Goal: Task Accomplishment & Management: Complete application form

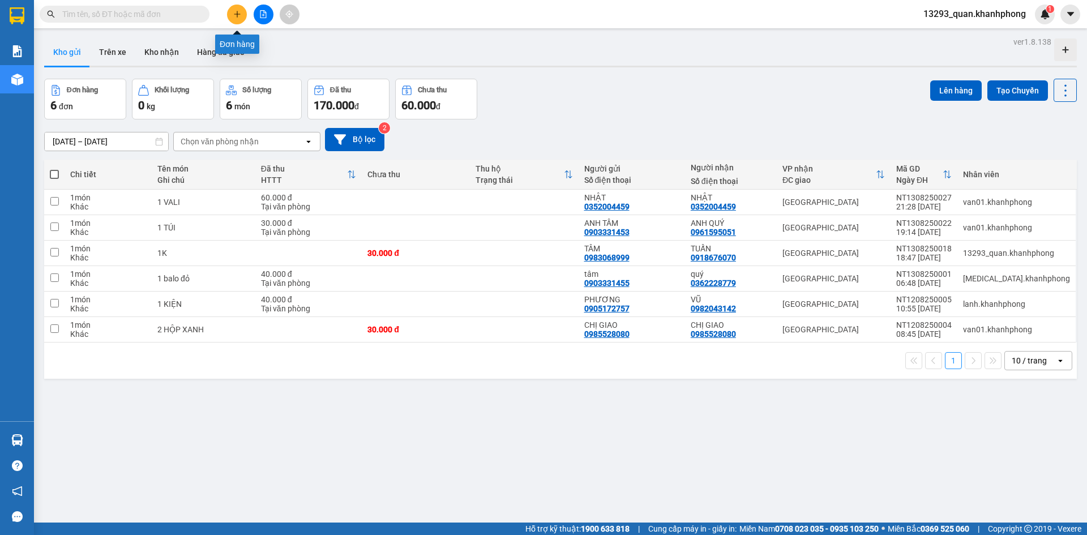
click at [236, 16] on icon "plus" at bounding box center [237, 14] width 8 height 8
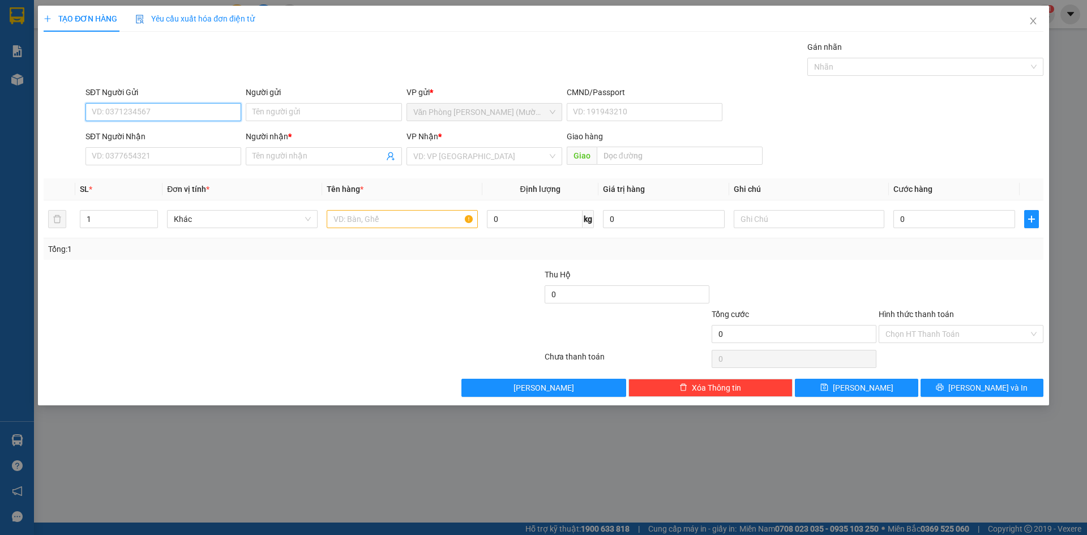
click at [195, 104] on input "SĐT Người Gửi" at bounding box center [163, 112] width 156 height 18
type input "0903511381"
click at [194, 132] on div "0903511381 - QUYÊN" at bounding box center [163, 135] width 142 height 12
type input "QUYÊN"
type input "0903511381"
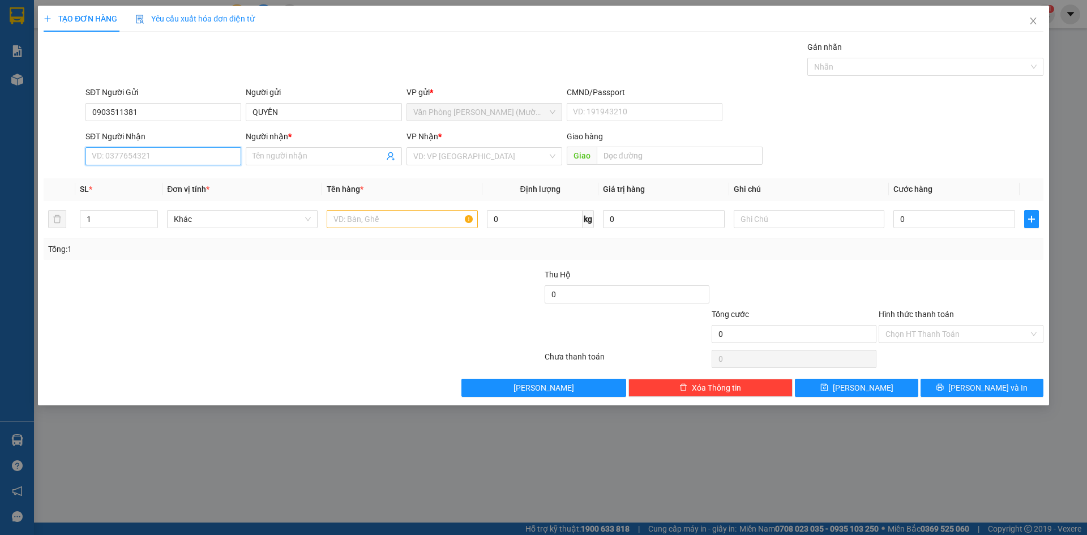
click at [177, 163] on input "SĐT Người Nhận" at bounding box center [163, 156] width 156 height 18
click at [173, 199] on div "0935461471 - TUYỀN" at bounding box center [163, 197] width 142 height 12
type input "0935461471"
type input "TUYỀN"
click at [915, 126] on form "SĐT Người Gửi 0903511381 Người gửi QUYÊN VP gửi * Văn Phòng [PERSON_NAME] ([PER…" at bounding box center [544, 128] width 1000 height 84
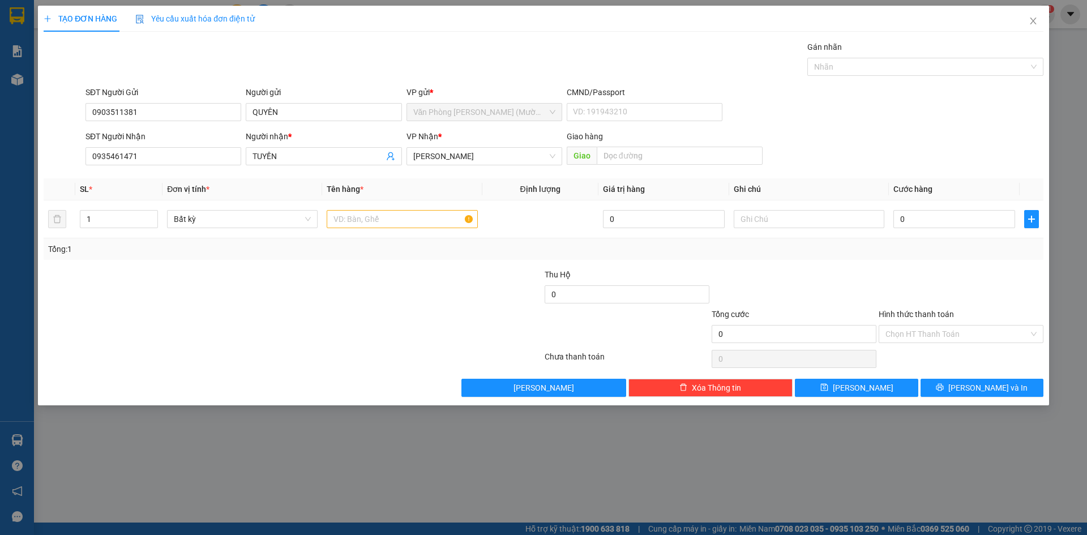
click at [908, 123] on div "SĐT Người Gửi 0903511381 Người gửi QUYÊN VP gửi * Văn Phòng [PERSON_NAME] ([PER…" at bounding box center [564, 106] width 962 height 40
click at [376, 215] on input "text" at bounding box center [402, 219] width 151 height 18
type input "1bich"
click at [942, 219] on input "0" at bounding box center [954, 219] width 122 height 18
type input "2"
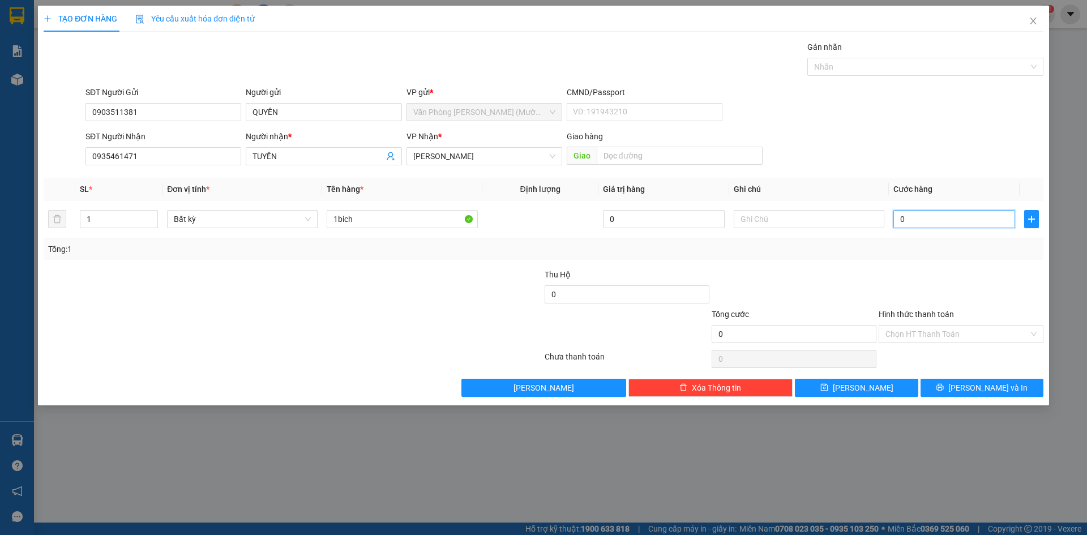
type input "2"
type input "20"
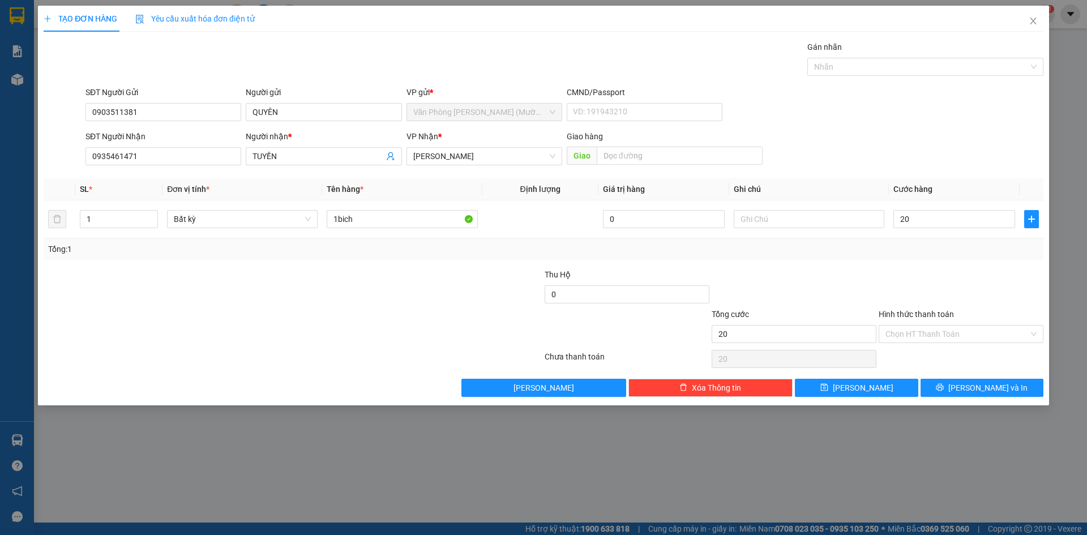
type input "20.000"
click at [884, 130] on div "SĐT Người Nhận 0935461471 Người nhận * TUYỀN VP Nhận * [PERSON_NAME] [PERSON_NA…" at bounding box center [564, 150] width 962 height 40
click at [952, 333] on input "Hình thức thanh toán" at bounding box center [956, 334] width 143 height 17
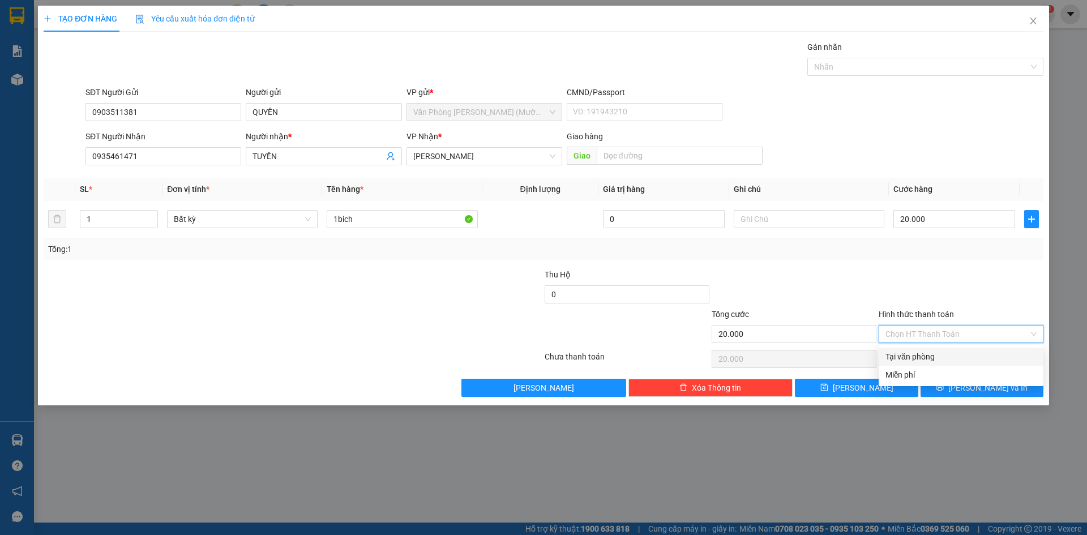
click at [943, 351] on div "Tại văn phòng" at bounding box center [960, 356] width 151 height 12
type input "0"
click at [960, 283] on div at bounding box center [961, 288] width 167 height 40
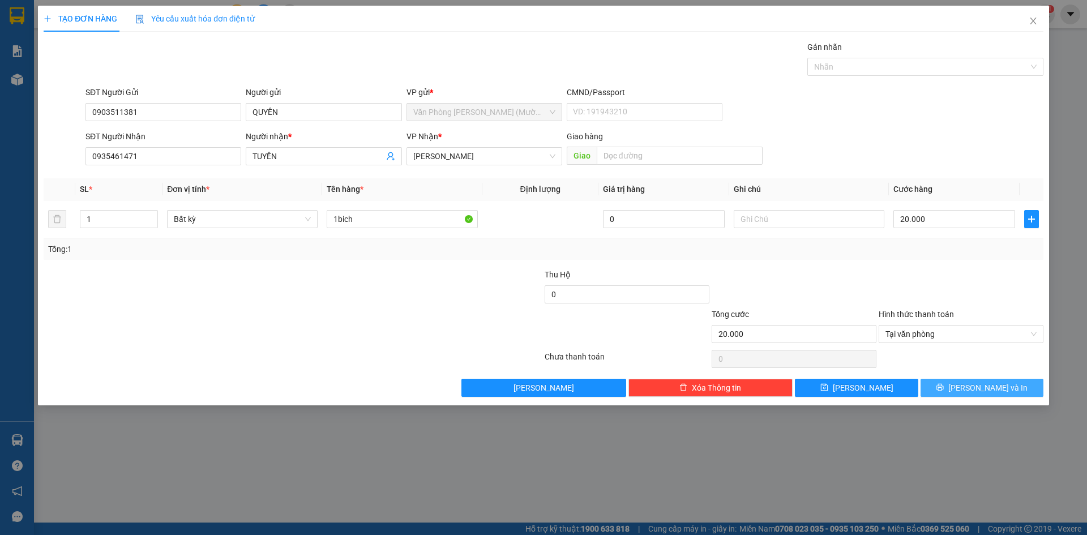
click at [964, 382] on button "[PERSON_NAME] và In" at bounding box center [982, 388] width 123 height 18
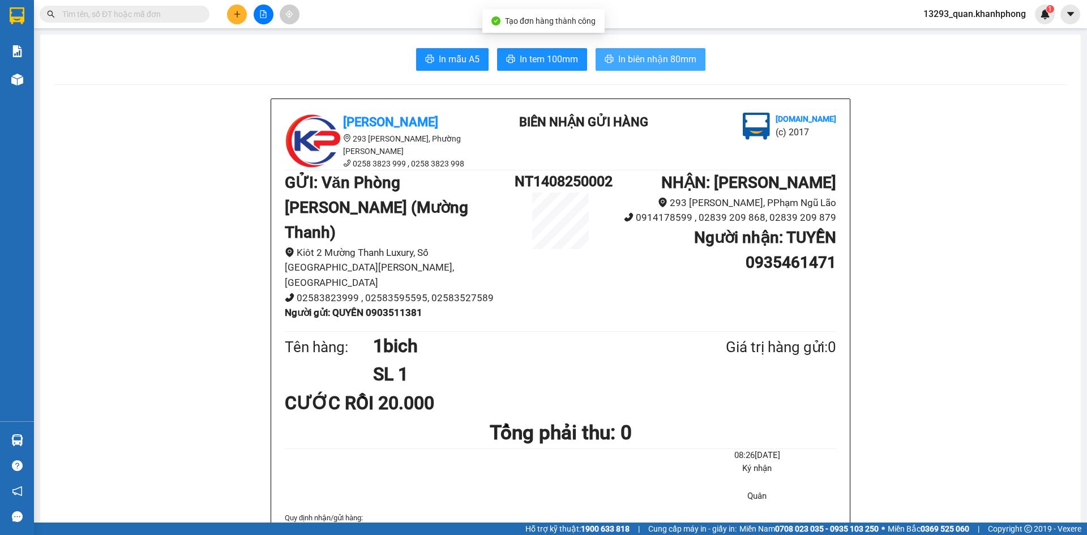
click at [677, 63] on span "In biên nhận 80mm" at bounding box center [657, 59] width 78 height 14
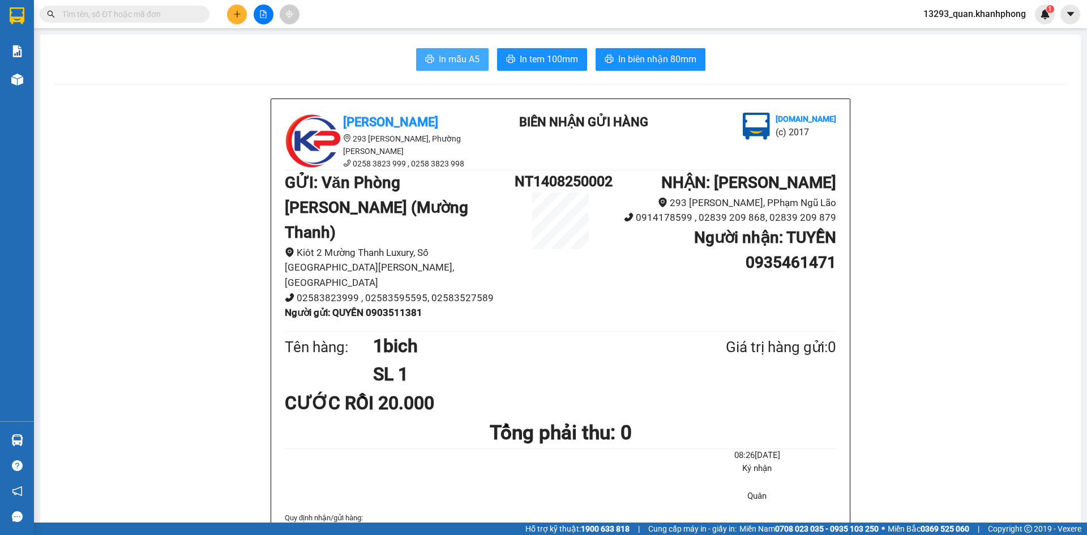
click at [451, 58] on span "In mẫu A5" at bounding box center [459, 59] width 41 height 14
click at [229, 16] on button at bounding box center [237, 15] width 20 height 20
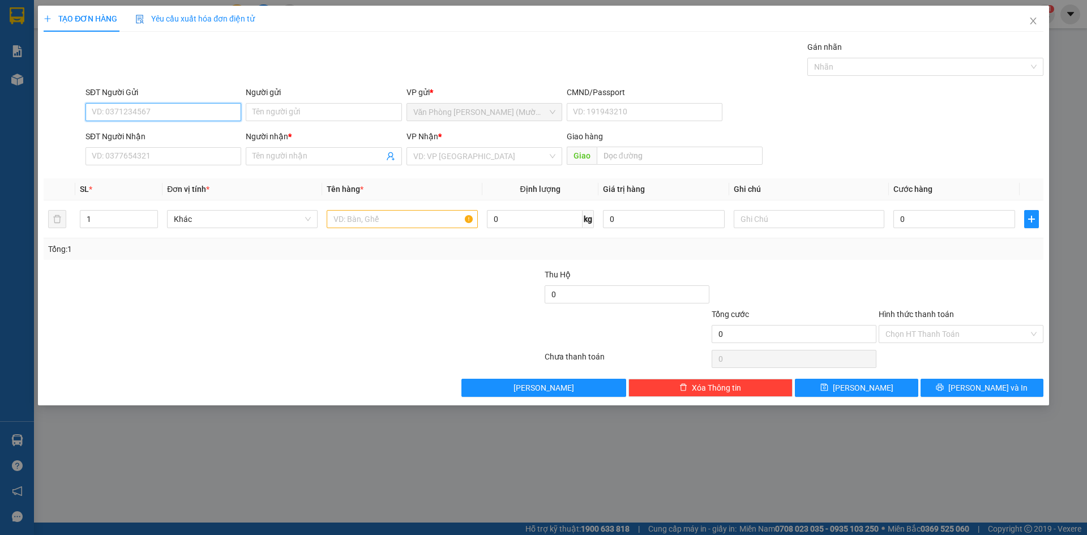
click at [187, 109] on input "SĐT Người Gửi" at bounding box center [163, 112] width 156 height 18
click at [161, 113] on input "SĐT Người Gửi" at bounding box center [163, 112] width 156 height 18
click at [169, 111] on input "SĐT Người Gửi" at bounding box center [163, 112] width 156 height 18
type input "0702081495"
click at [189, 131] on div "0702081495 - XUÂN" at bounding box center [163, 135] width 142 height 12
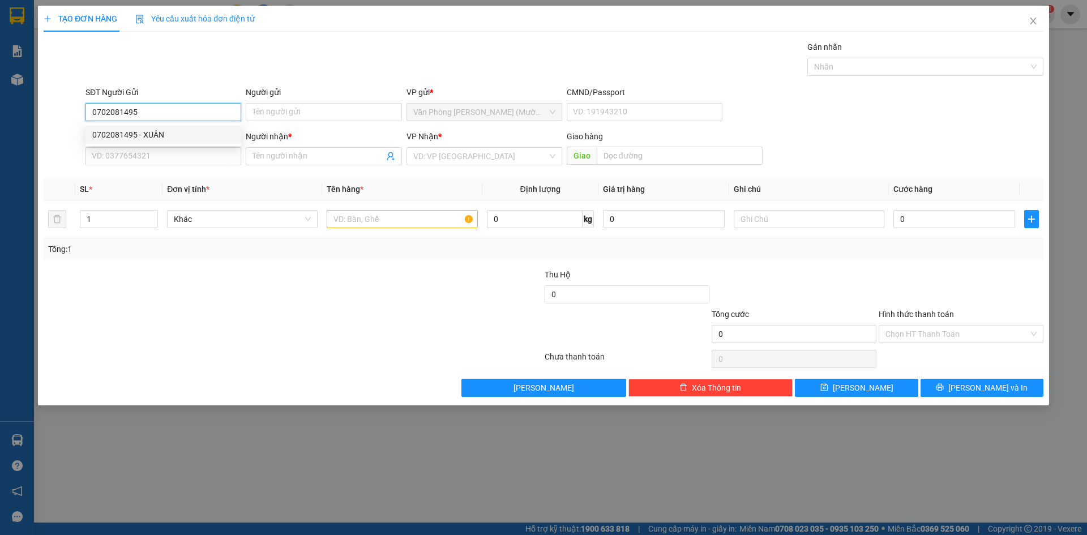
type input "XUÂN"
type input "0702081495"
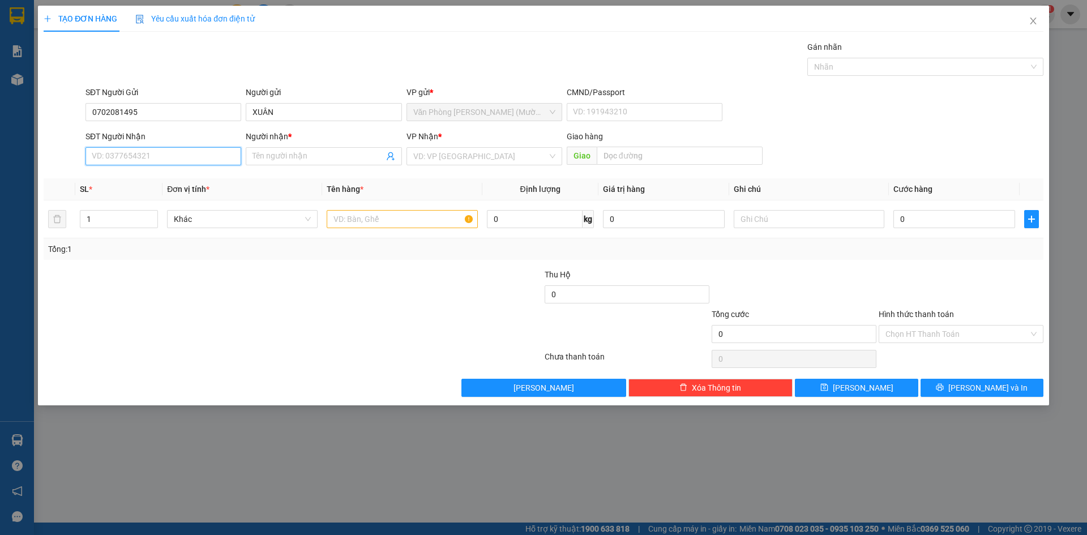
click at [148, 161] on input "SĐT Người Nhận" at bounding box center [163, 156] width 156 height 18
click at [162, 198] on div "0983178185 - TÍN" at bounding box center [163, 197] width 142 height 12
type input "0983178185"
type input "TÍN"
click at [915, 106] on div "SĐT Người Gửi 0702081495 Người gửi XUÂN VP gửi * Văn Phòng [PERSON_NAME] ([PERS…" at bounding box center [564, 106] width 962 height 40
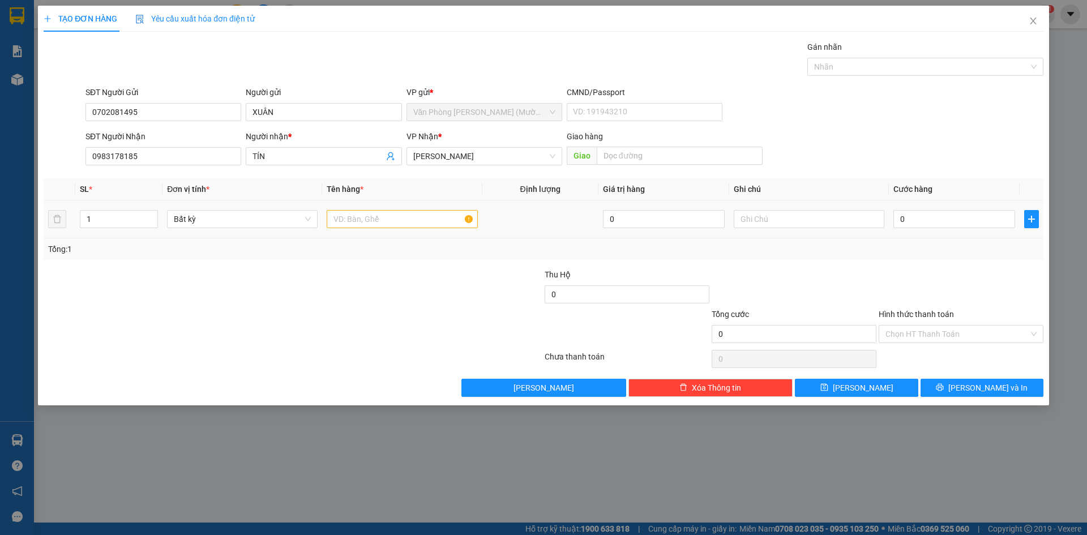
click at [388, 228] on div at bounding box center [402, 219] width 151 height 23
click at [388, 225] on input "text" at bounding box center [402, 219] width 151 height 18
type input "1tx"
click at [949, 219] on input "0" at bounding box center [954, 219] width 122 height 18
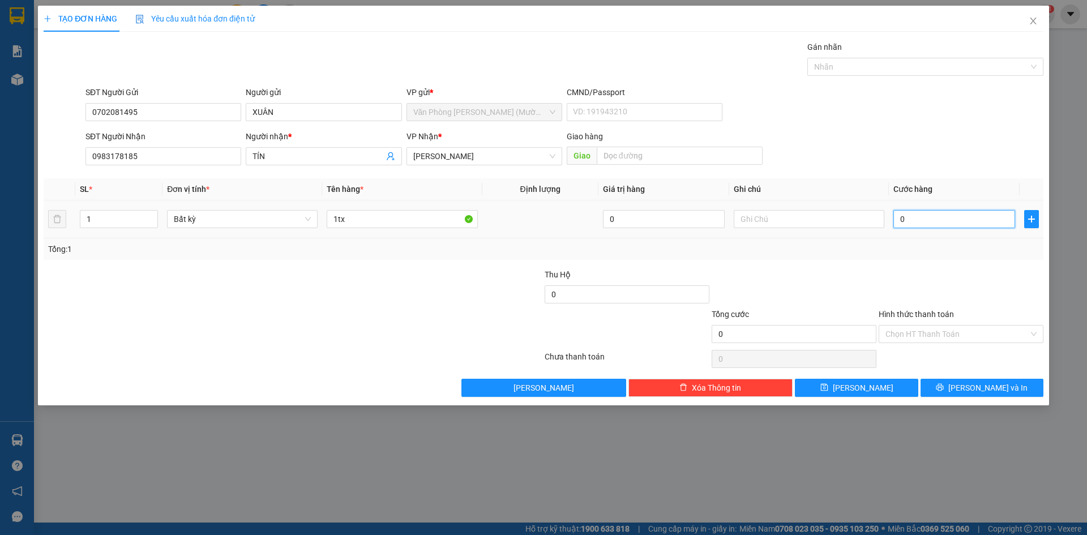
type input "5"
type input "50"
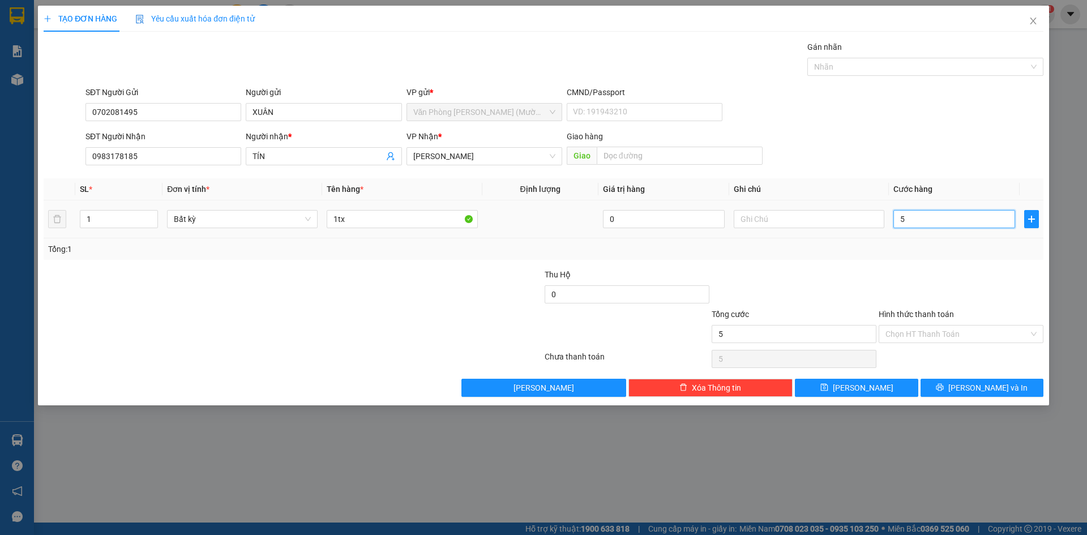
type input "50"
type input "50.000"
click at [901, 115] on div "SĐT Người Gửi 0702081495 Người gửi XUÂN VP gửi * Văn Phòng [PERSON_NAME] ([PERS…" at bounding box center [564, 106] width 962 height 40
click at [928, 269] on div at bounding box center [961, 288] width 167 height 40
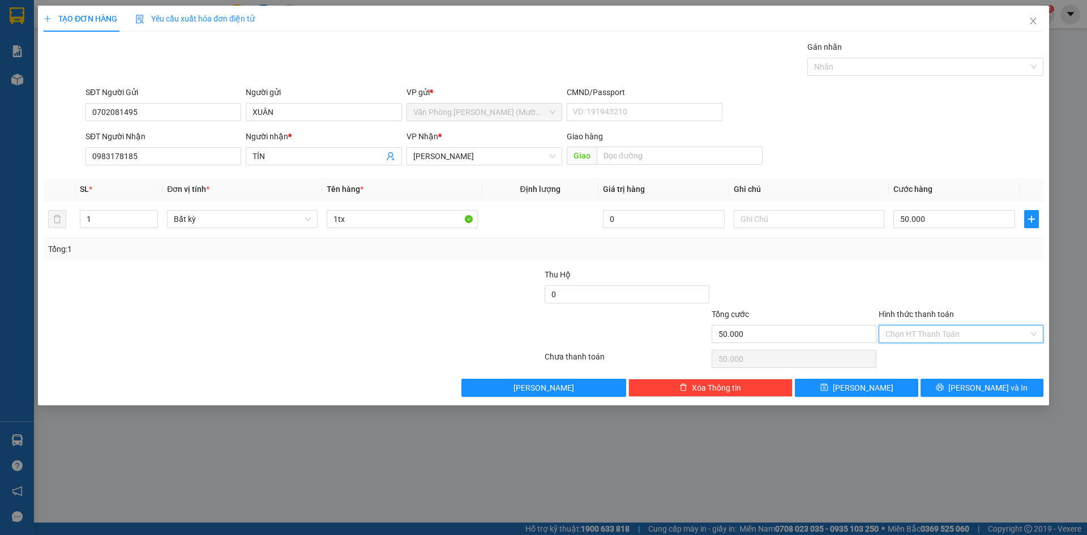
click at [949, 337] on input "Hình thức thanh toán" at bounding box center [956, 334] width 143 height 17
click at [942, 361] on div "Tại văn phòng" at bounding box center [960, 356] width 151 height 12
type input "0"
click at [957, 293] on div at bounding box center [961, 288] width 167 height 40
click at [974, 392] on span "[PERSON_NAME] và In" at bounding box center [987, 388] width 79 height 12
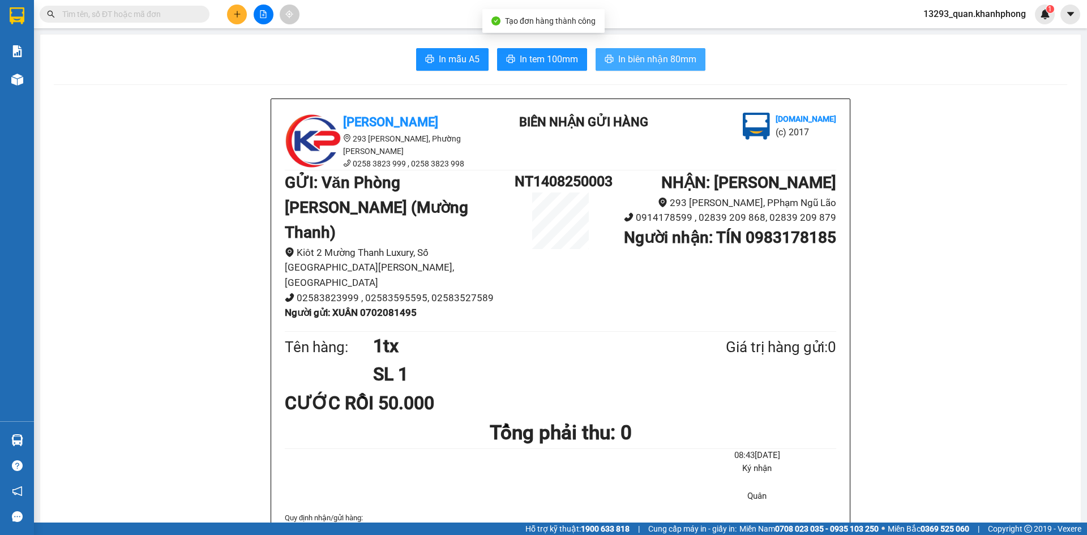
click at [674, 59] on span "In biên nhận 80mm" at bounding box center [657, 59] width 78 height 14
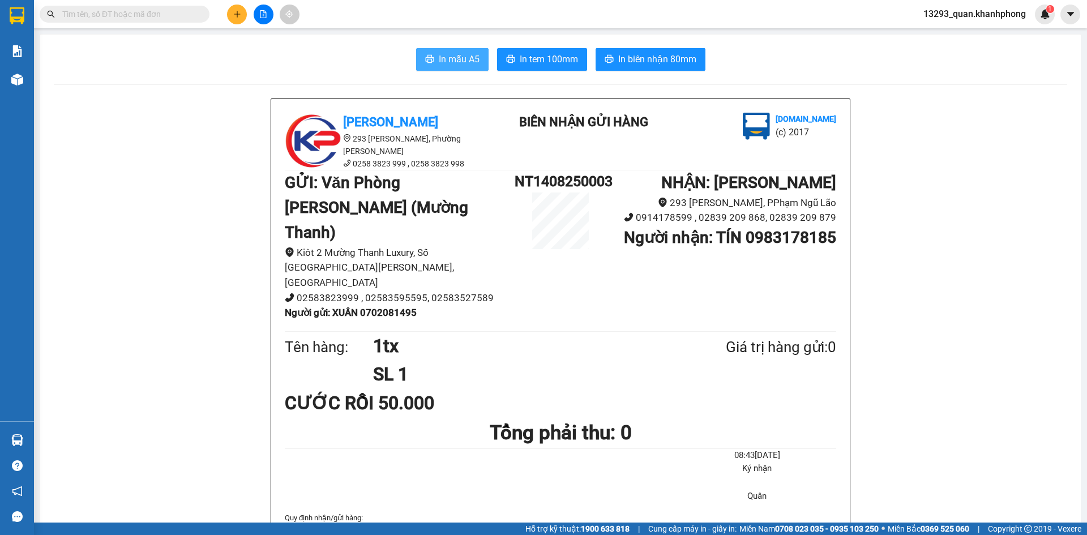
click at [450, 62] on span "In mẫu A5" at bounding box center [459, 59] width 41 height 14
